Goal: Find specific page/section: Find specific page/section

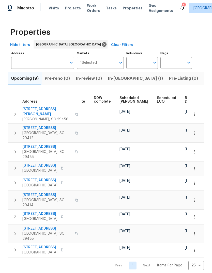
scroll to position [0, 133]
click at [185, 103] on span "Ready Date" at bounding box center [190, 99] width 11 height 7
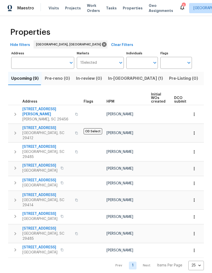
click at [36, 193] on span "[STREET_ADDRESS]" at bounding box center [47, 195] width 50 height 5
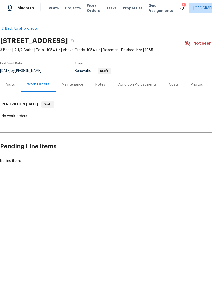
click at [176, 83] on div "Costs" at bounding box center [174, 84] width 10 height 5
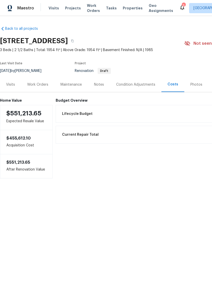
click at [137, 85] on div "Condition Adjustments" at bounding box center [135, 84] width 39 height 5
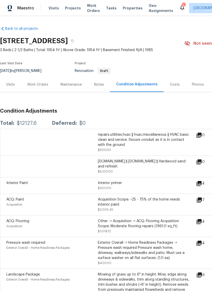
click at [199, 186] on icon at bounding box center [199, 184] width 6 height 6
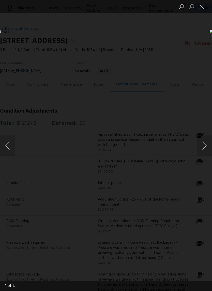
click at [206, 147] on button "Next image" at bounding box center [204, 146] width 15 height 20
click at [206, 146] on button "Next image" at bounding box center [204, 146] width 15 height 20
click at [208, 146] on button "Next image" at bounding box center [204, 146] width 15 height 20
click at [205, 147] on button "Next image" at bounding box center [204, 146] width 15 height 20
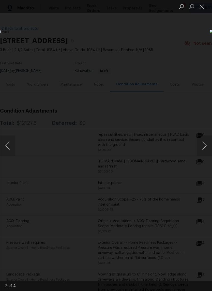
click at [206, 147] on button "Next image" at bounding box center [204, 146] width 15 height 20
click at [166, 163] on img "Lightbox" at bounding box center [82, 146] width 169 height 232
click at [200, 7] on button "Close lightbox" at bounding box center [202, 6] width 10 height 9
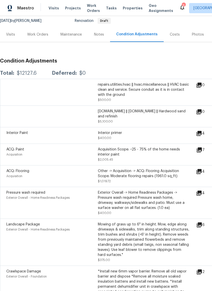
scroll to position [51, 0]
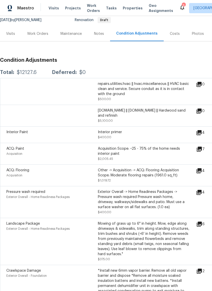
click at [202, 172] on icon at bounding box center [199, 170] width 5 height 5
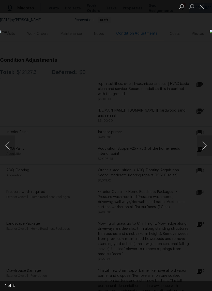
click at [204, 148] on button "Next image" at bounding box center [204, 146] width 15 height 20
click at [210, 147] on button "Next image" at bounding box center [204, 146] width 15 height 20
click at [205, 9] on button "Close lightbox" at bounding box center [202, 6] width 10 height 9
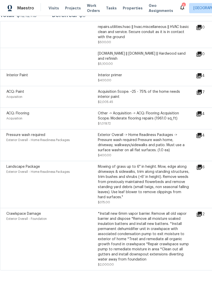
scroll to position [107, 0]
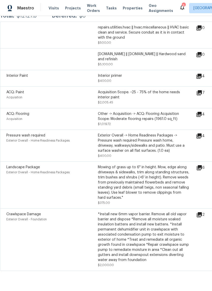
click at [202, 169] on icon at bounding box center [199, 167] width 5 height 5
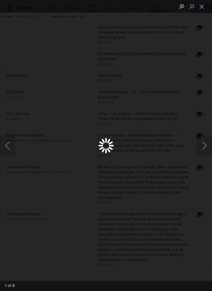
click at [204, 168] on div "Lightbox" at bounding box center [106, 145] width 212 height 291
click at [207, 151] on button "Next image" at bounding box center [204, 146] width 15 height 20
click at [208, 153] on button "Next image" at bounding box center [204, 146] width 15 height 20
click at [207, 152] on button "Next image" at bounding box center [204, 146] width 15 height 20
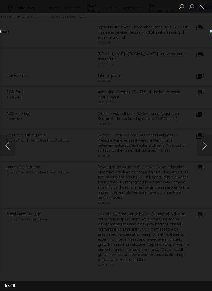
click at [205, 5] on button "Close lightbox" at bounding box center [202, 6] width 10 height 9
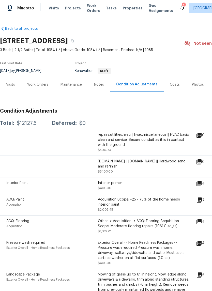
scroll to position [0, 0]
click at [131, 10] on span "Properties" at bounding box center [133, 8] width 20 height 5
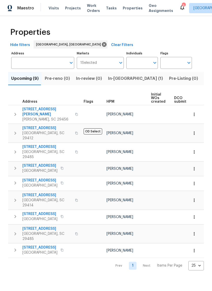
click at [47, 168] on span "[GEOGRAPHIC_DATA]" at bounding box center [39, 170] width 35 height 5
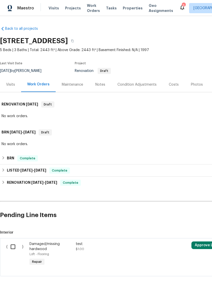
click at [177, 85] on div "Costs" at bounding box center [174, 84] width 22 height 15
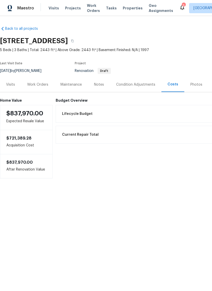
click at [44, 89] on div "Work Orders" at bounding box center [37, 84] width 33 height 15
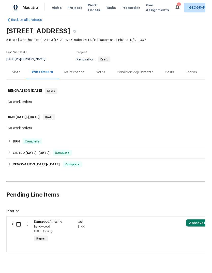
scroll to position [7, 0]
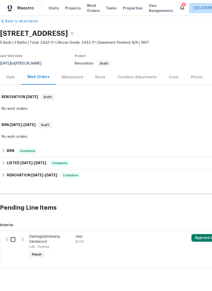
click at [127, 7] on span "Properties" at bounding box center [133, 8] width 20 height 5
